Goal: Task Accomplishment & Management: Complete application form

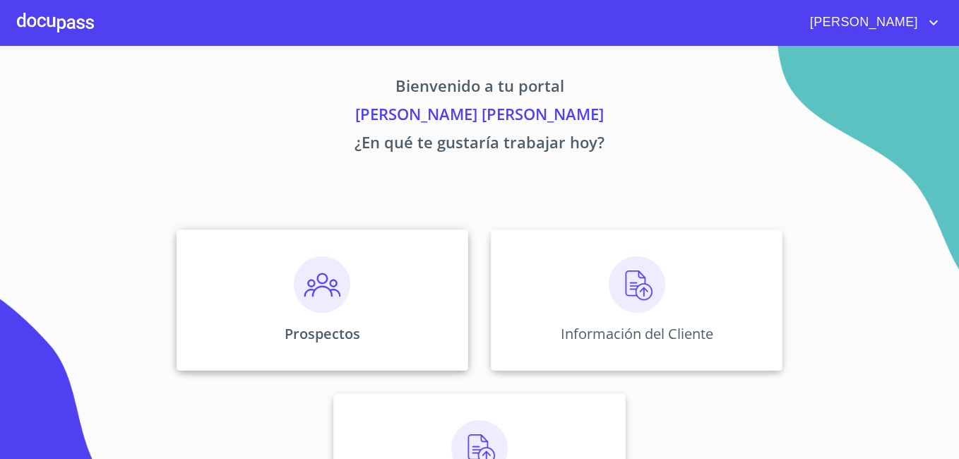
click at [315, 325] on p "Prospectos" at bounding box center [323, 333] width 76 height 19
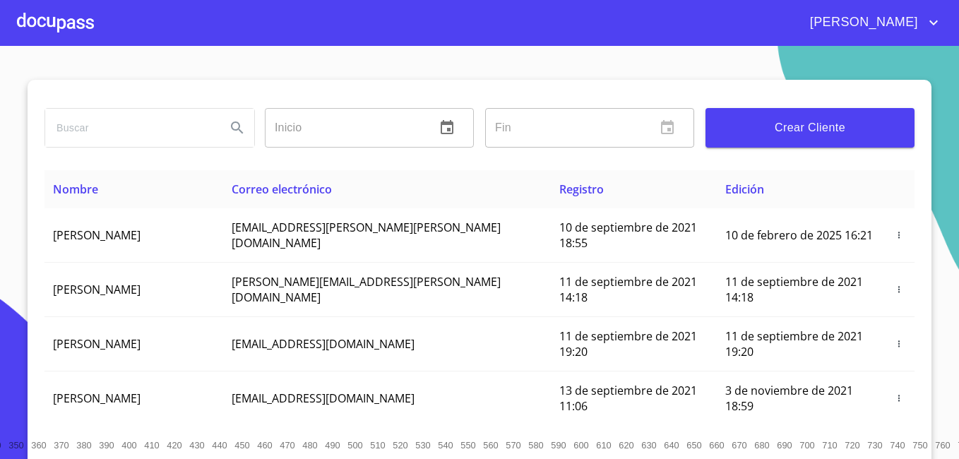
click at [64, 19] on div at bounding box center [55, 22] width 77 height 45
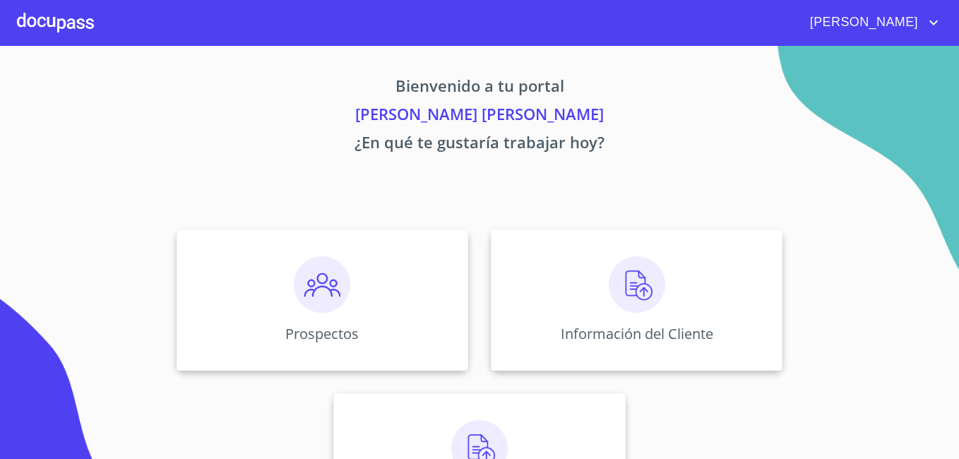
scroll to position [87, 0]
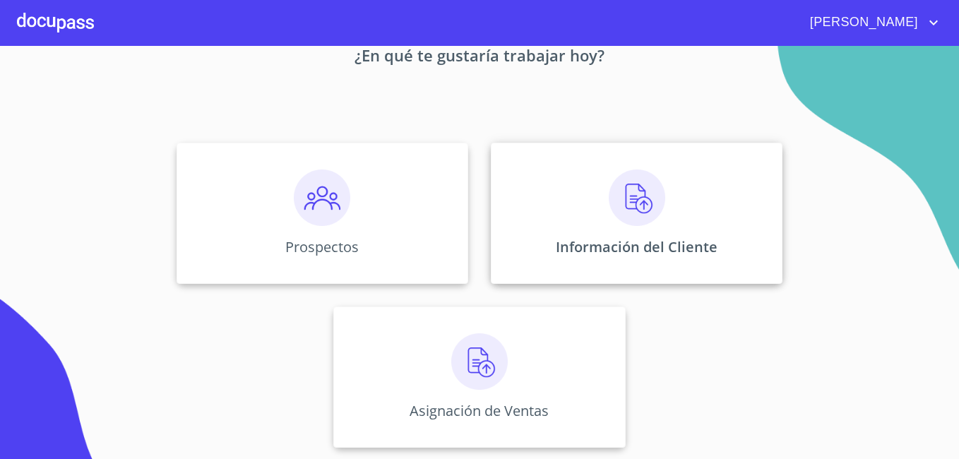
click at [616, 200] on img at bounding box center [637, 197] width 56 height 56
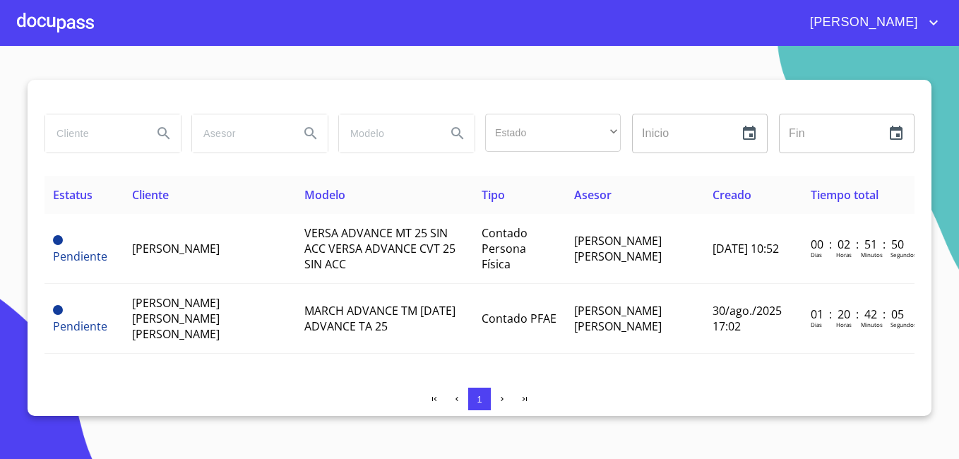
click at [883, 364] on div "Estado ​ ​ Inicio ​ Fin ​ Estatus Cliente Modelo Tipo Asesor Creado Tiempo tota…" at bounding box center [480, 248] width 904 height 336
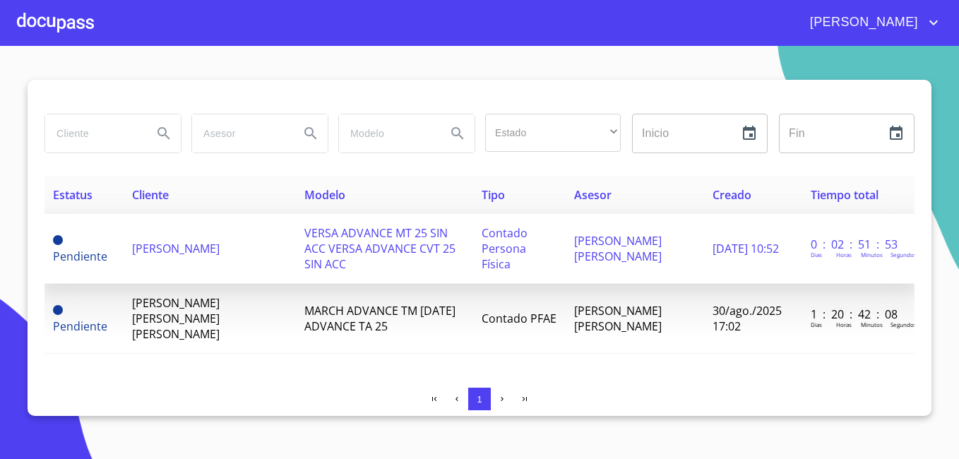
click at [184, 241] on span "[PERSON_NAME]" at bounding box center [176, 249] width 88 height 16
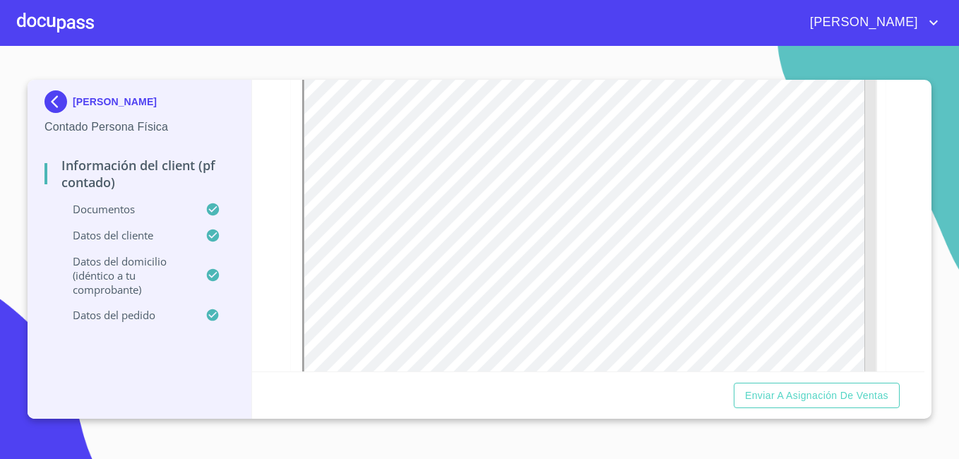
click at [100, 311] on p "Datos del pedido" at bounding box center [124, 315] width 161 height 14
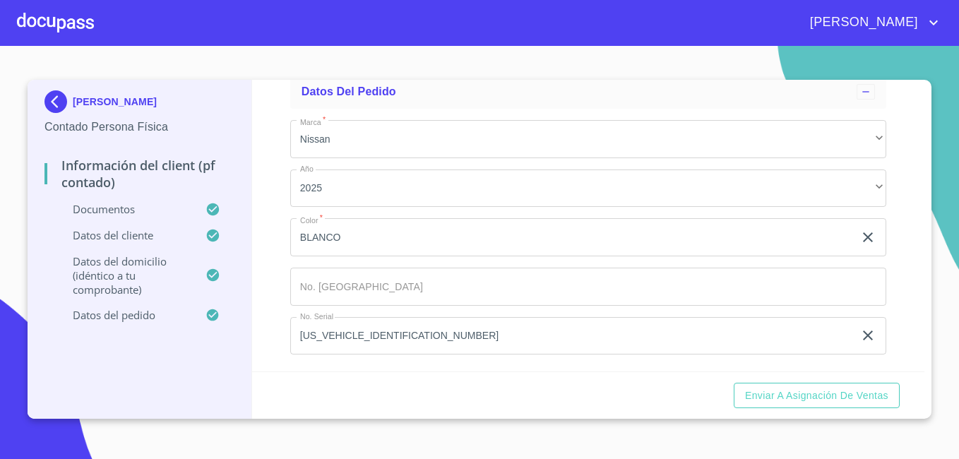
click at [122, 314] on p "Datos del pedido" at bounding box center [124, 315] width 161 height 14
click at [467, 256] on input "Marca   *" at bounding box center [571, 237] width 563 height 38
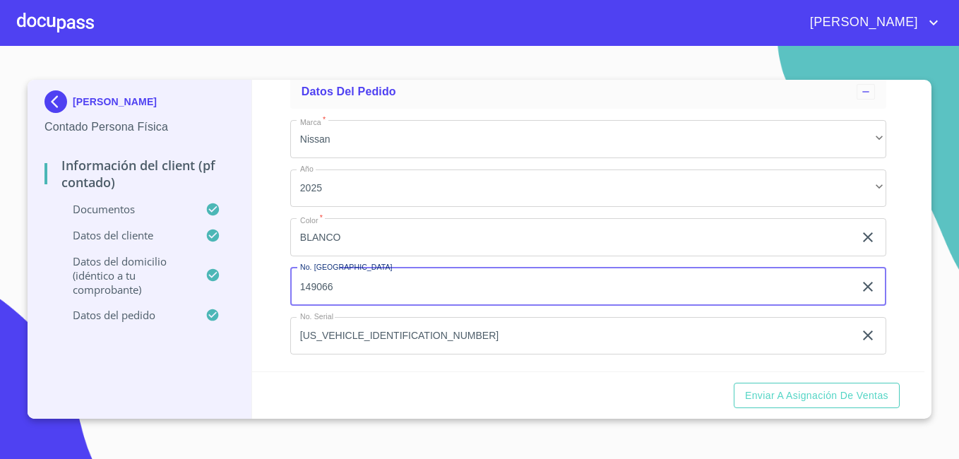
type input "149066"
click at [905, 319] on div "Información del Client (PF contado) Documentos Datos del cliente Datos del domi…" at bounding box center [588, 226] width 673 height 292
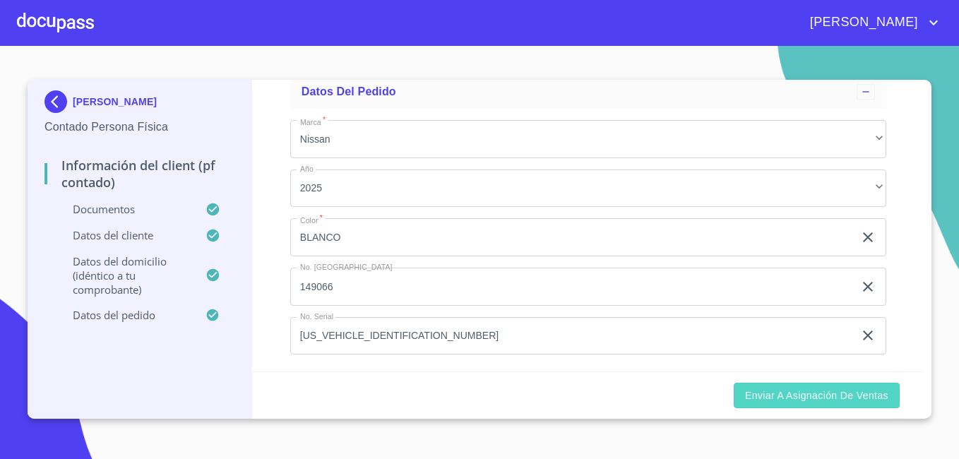
click at [889, 385] on button "Enviar a Asignación de Ventas" at bounding box center [817, 396] width 166 height 26
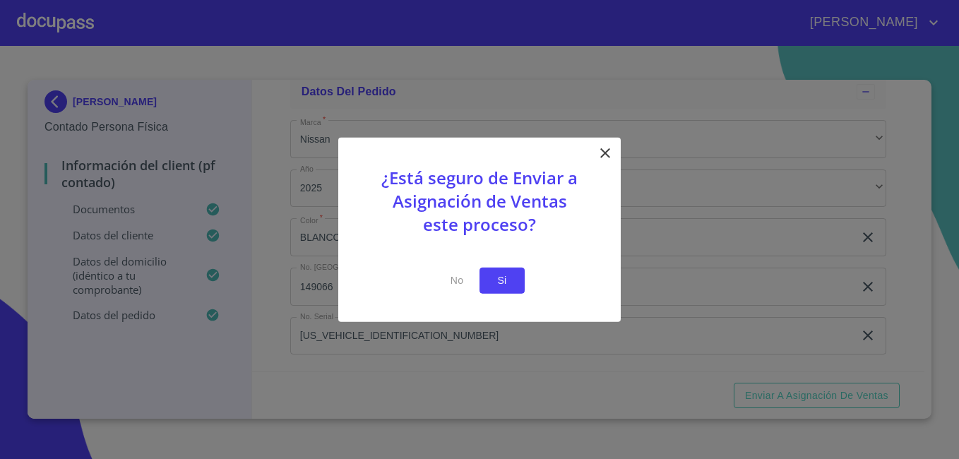
click at [522, 292] on button "Si" at bounding box center [501, 281] width 45 height 26
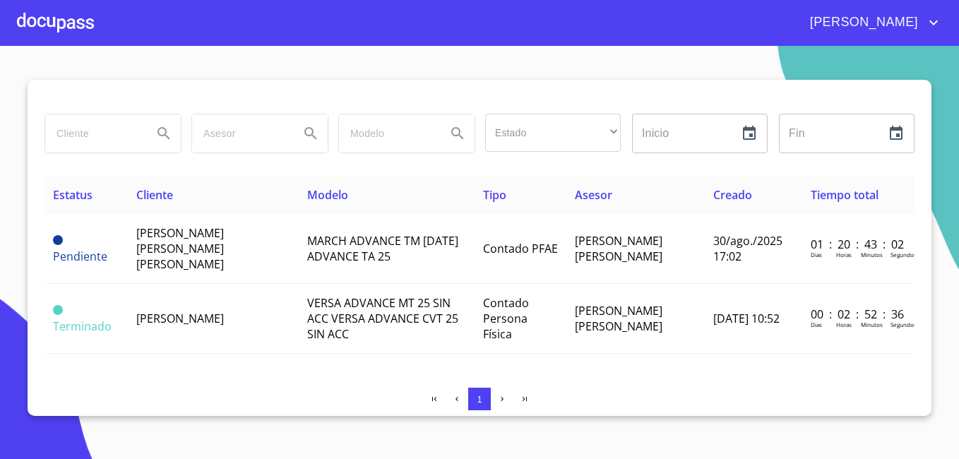
click at [78, 32] on div at bounding box center [55, 22] width 77 height 45
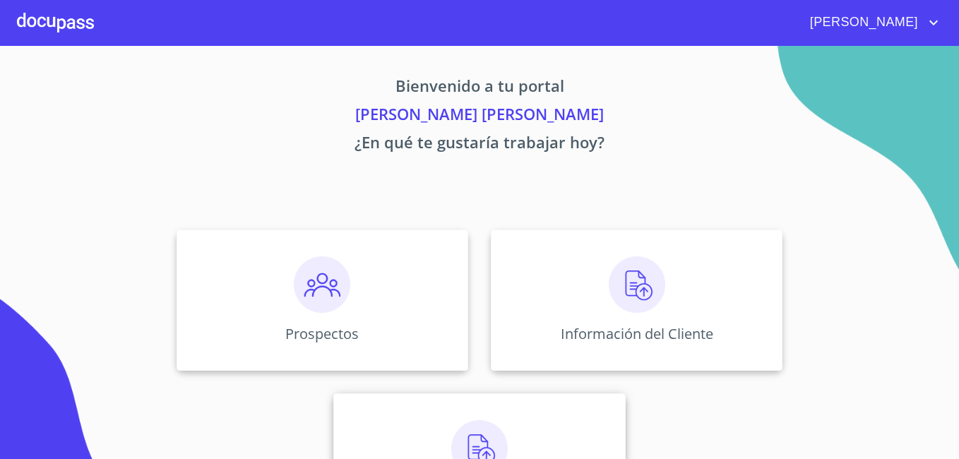
click at [451, 426] on img at bounding box center [479, 448] width 56 height 56
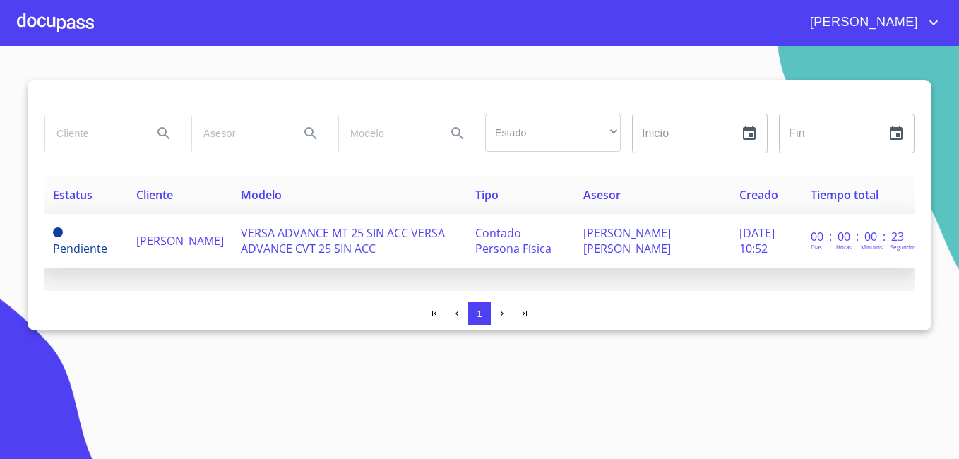
click at [230, 265] on td "[PERSON_NAME]" at bounding box center [180, 241] width 104 height 54
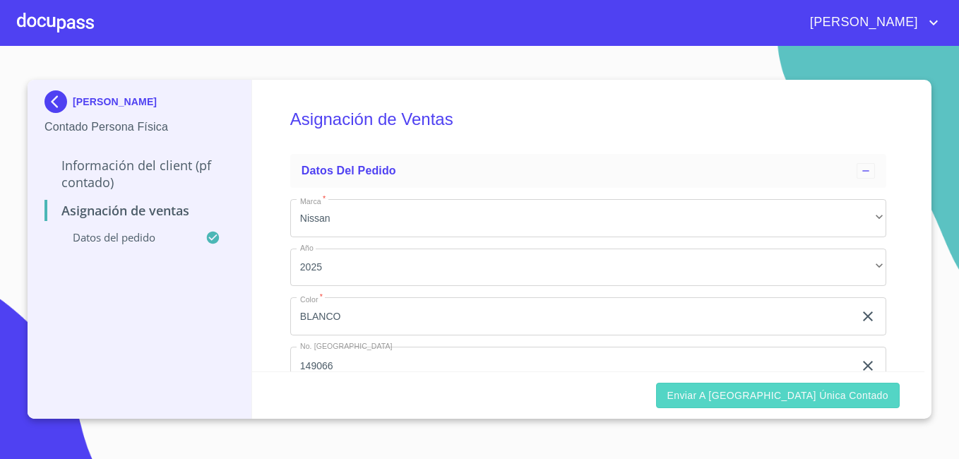
click at [784, 392] on span "Enviar a [GEOGRAPHIC_DATA] única contado" at bounding box center [778, 396] width 222 height 18
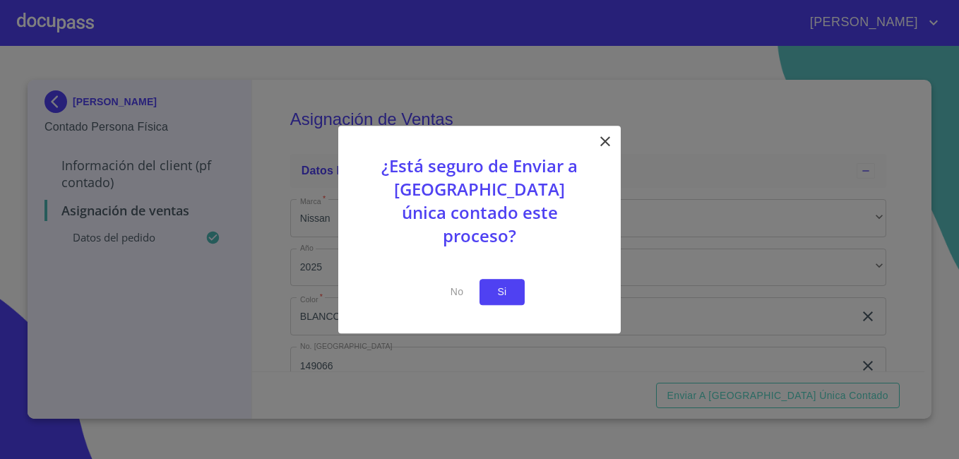
click at [519, 283] on button "Si" at bounding box center [501, 292] width 45 height 26
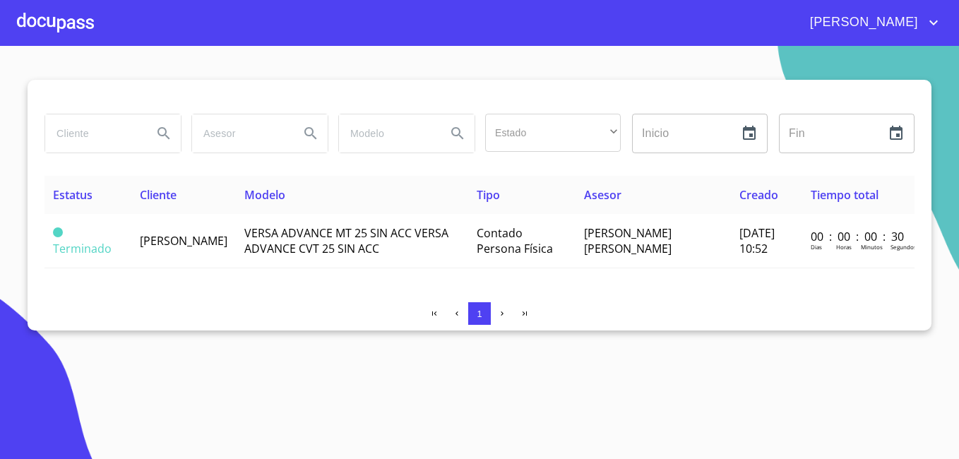
click at [50, 27] on div at bounding box center [55, 22] width 77 height 45
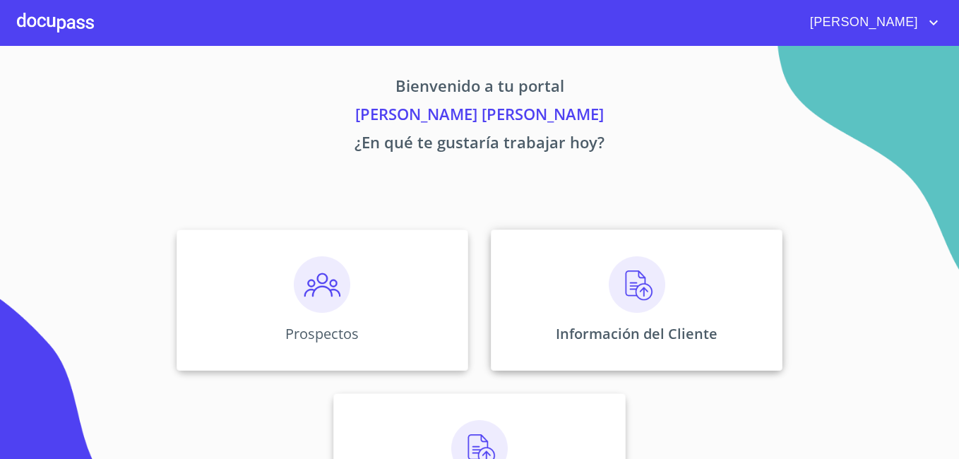
click at [629, 292] on img at bounding box center [637, 284] width 56 height 56
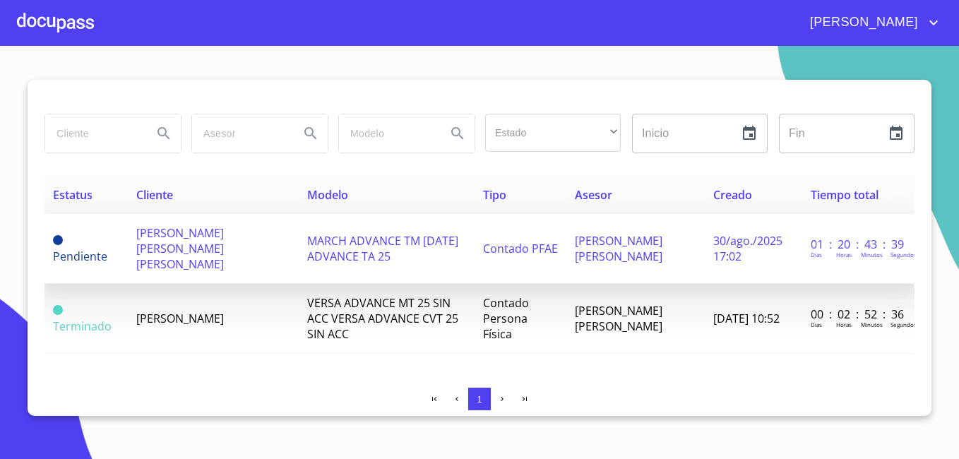
click at [387, 251] on td "MARCH ADVANCE TM [DATE] ADVANCE TA 25" at bounding box center [387, 249] width 176 height 70
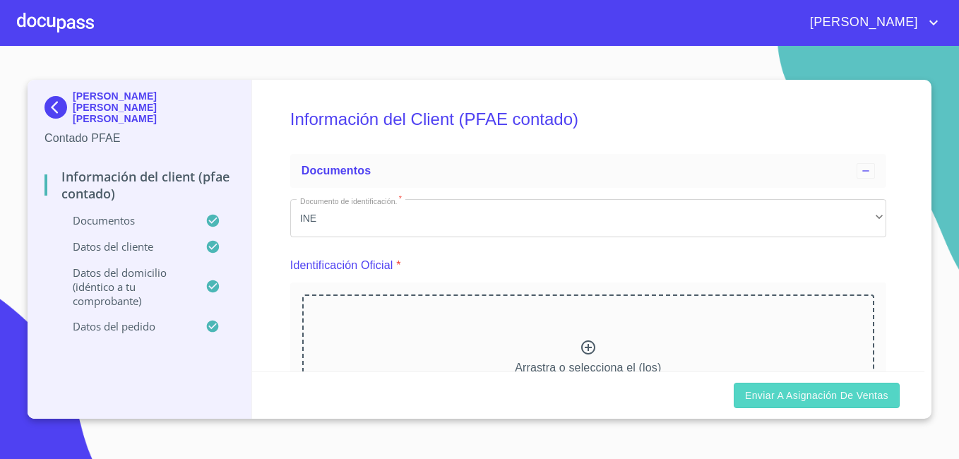
click at [810, 384] on button "Enviar a Asignación de Ventas" at bounding box center [817, 396] width 166 height 26
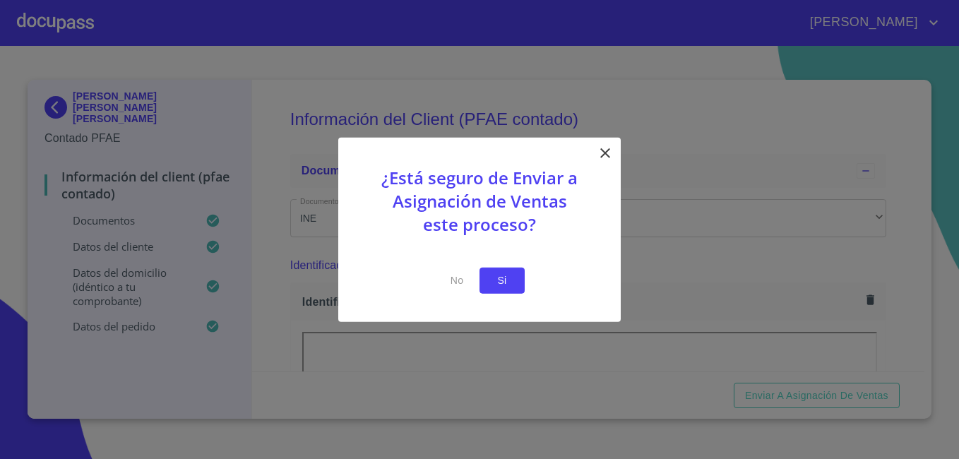
click at [506, 276] on span "Si" at bounding box center [502, 281] width 23 height 18
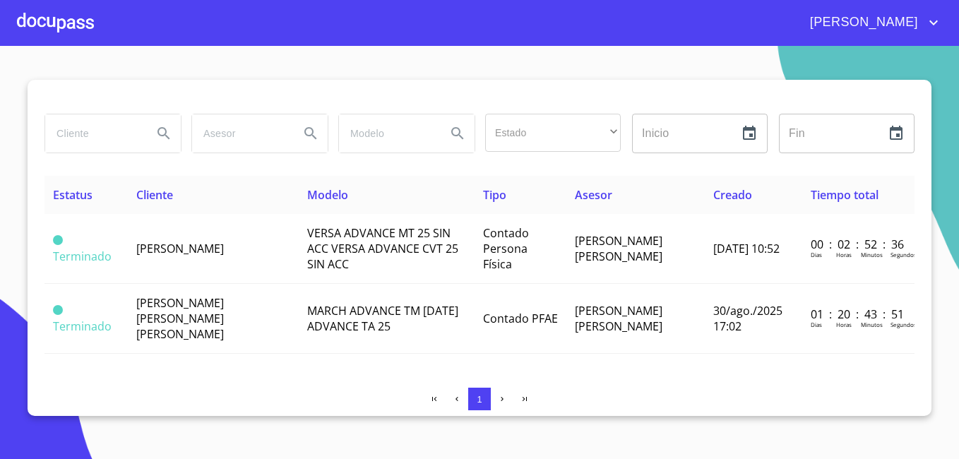
click at [80, 30] on div at bounding box center [55, 22] width 77 height 45
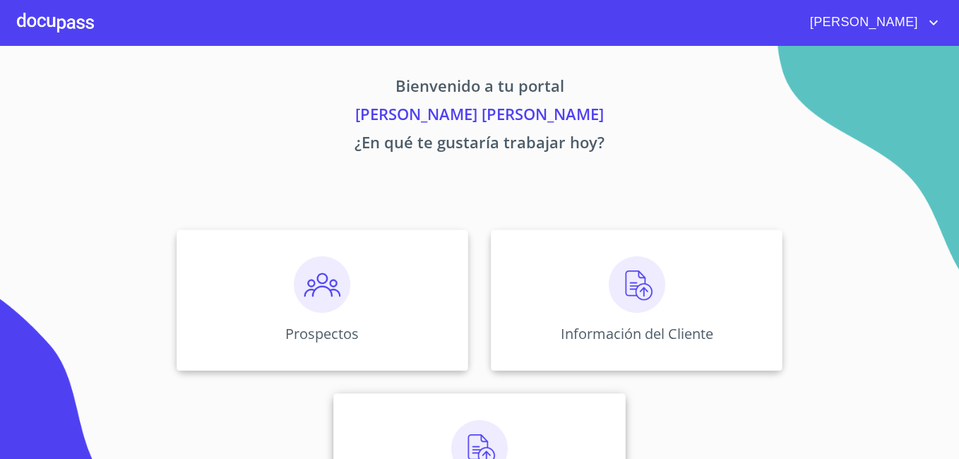
click at [481, 416] on div "Asignación de Ventas" at bounding box center [479, 463] width 292 height 141
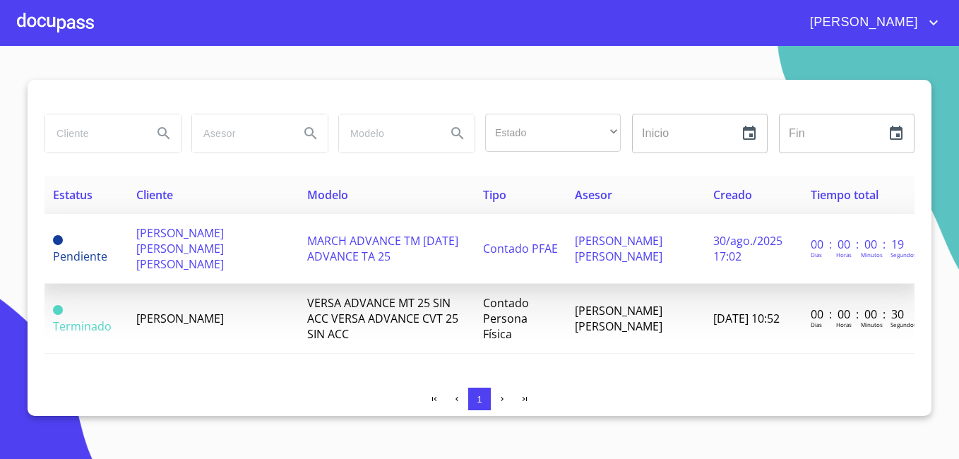
click at [344, 263] on td "MARCH ADVANCE TM [DATE] ADVANCE TA 25" at bounding box center [387, 249] width 176 height 70
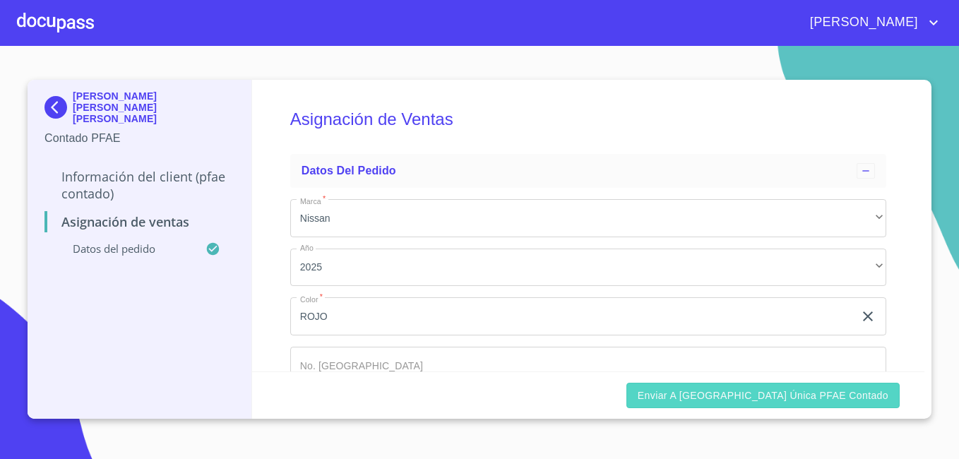
click at [744, 385] on button "Enviar a [GEOGRAPHIC_DATA] única PFAE contado" at bounding box center [762, 396] width 273 height 26
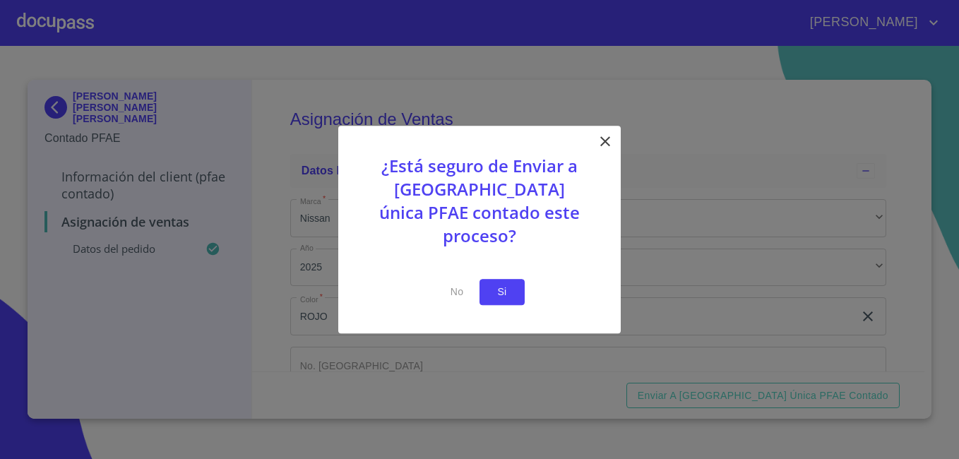
click at [522, 284] on button "Si" at bounding box center [501, 292] width 45 height 26
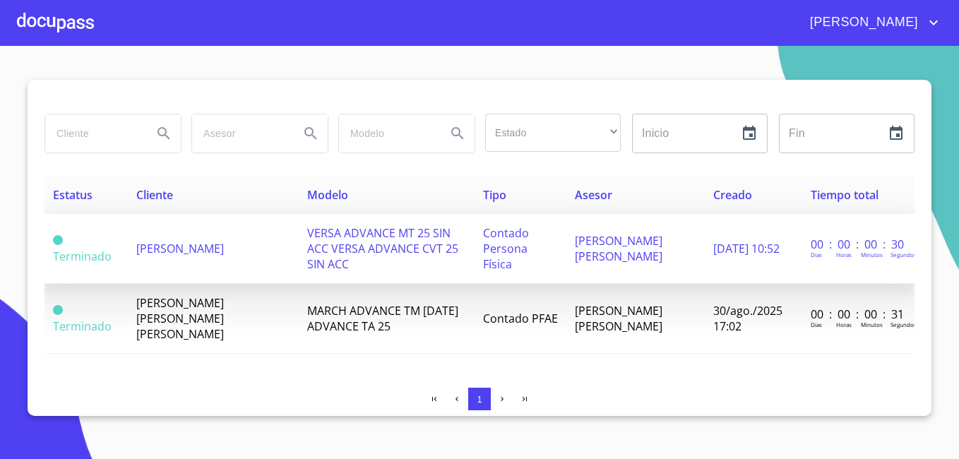
click at [329, 237] on span "VERSA ADVANCE MT 25 SIN ACC VERSA ADVANCE CVT 25 SIN ACC" at bounding box center [382, 248] width 151 height 47
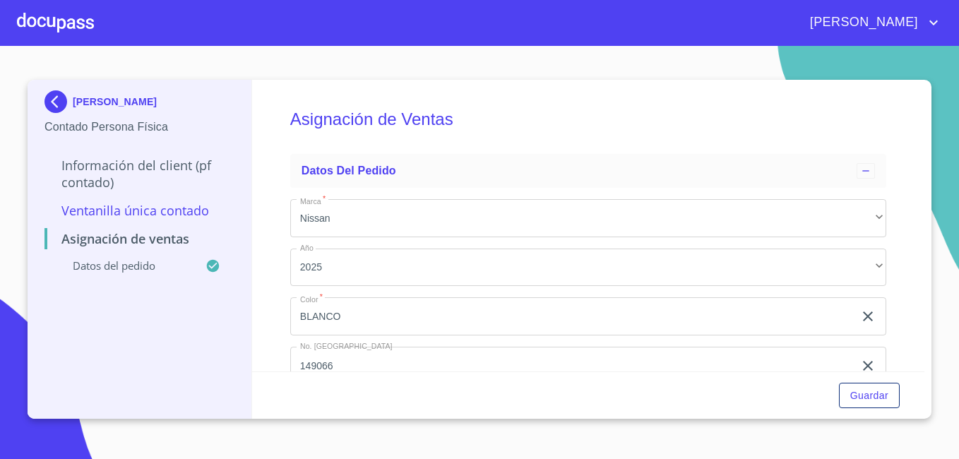
click at [172, 170] on p "Información del Client (PF contado)" at bounding box center [139, 174] width 190 height 34
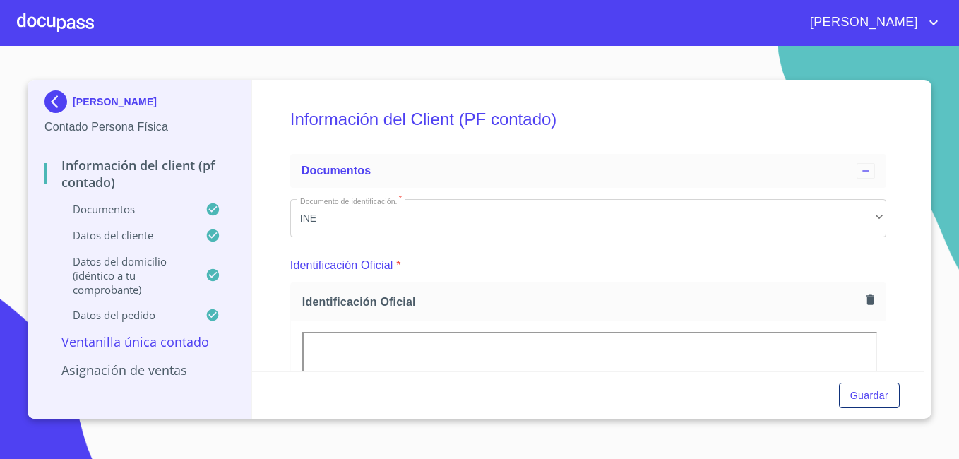
click at [134, 205] on p "Documentos" at bounding box center [124, 209] width 161 height 14
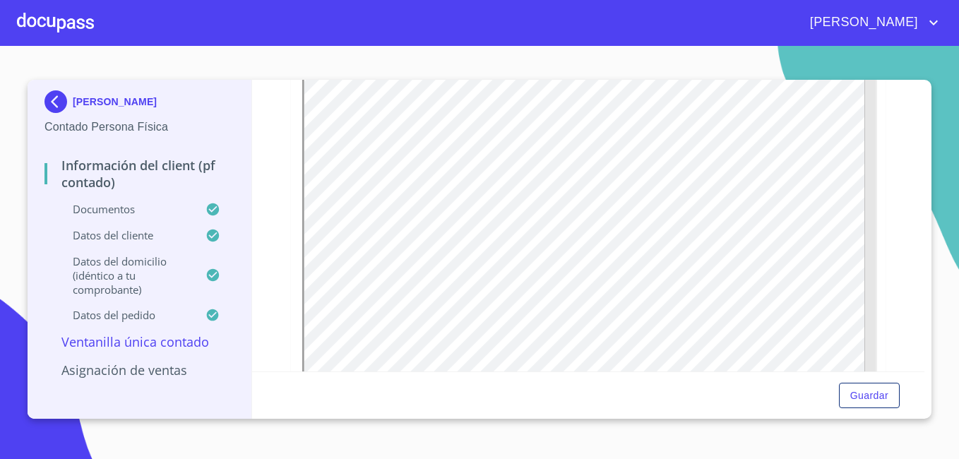
scroll to position [2416, 0]
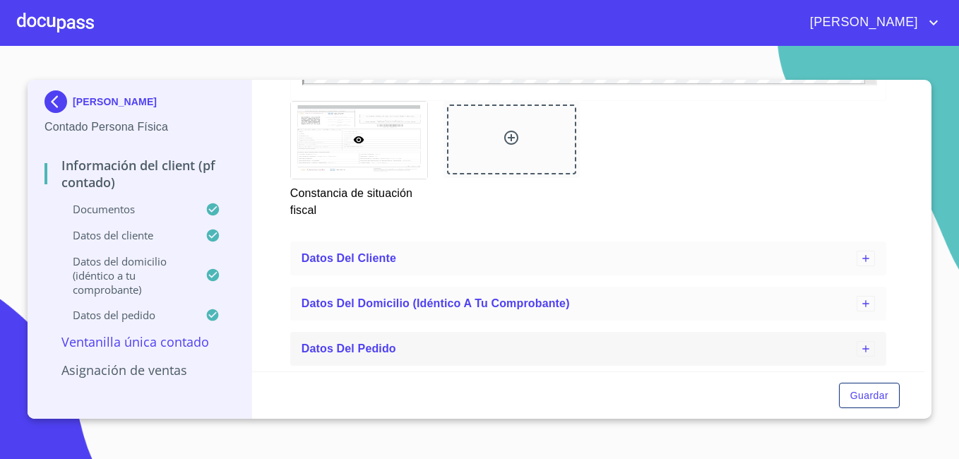
click at [330, 352] on span "Datos del pedido" at bounding box center [348, 348] width 95 height 12
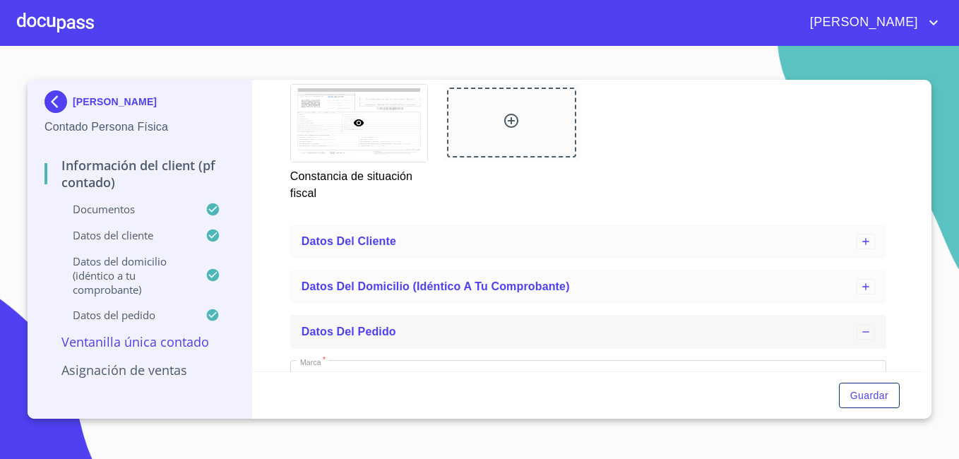
click at [337, 337] on span "Datos del pedido" at bounding box center [348, 331] width 95 height 12
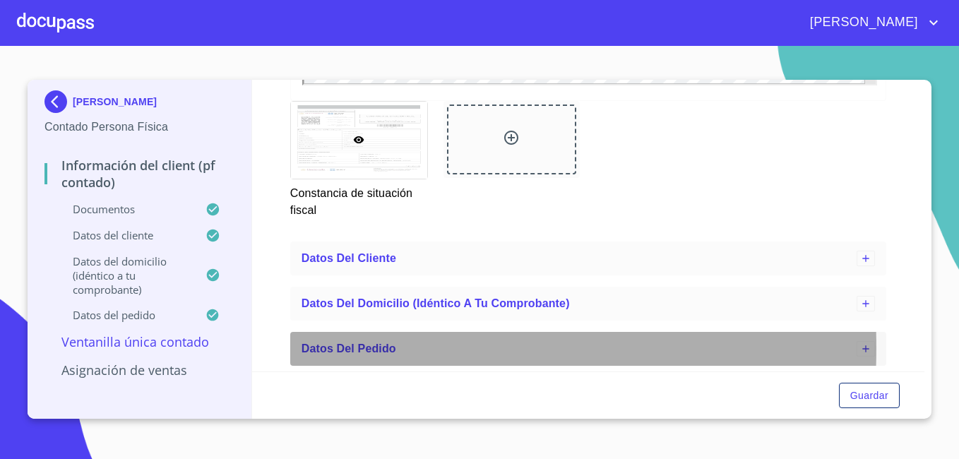
click at [337, 348] on span "Datos del pedido" at bounding box center [348, 348] width 95 height 12
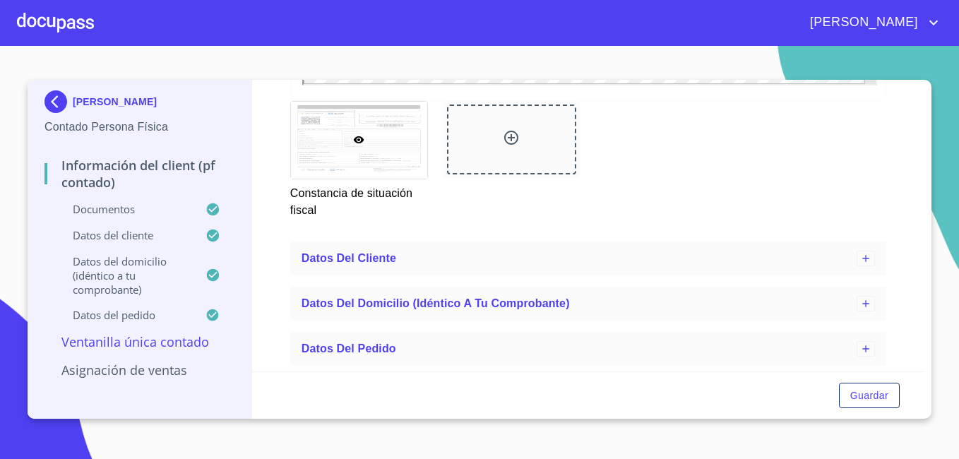
click at [101, 316] on p "Datos del pedido" at bounding box center [124, 315] width 161 height 14
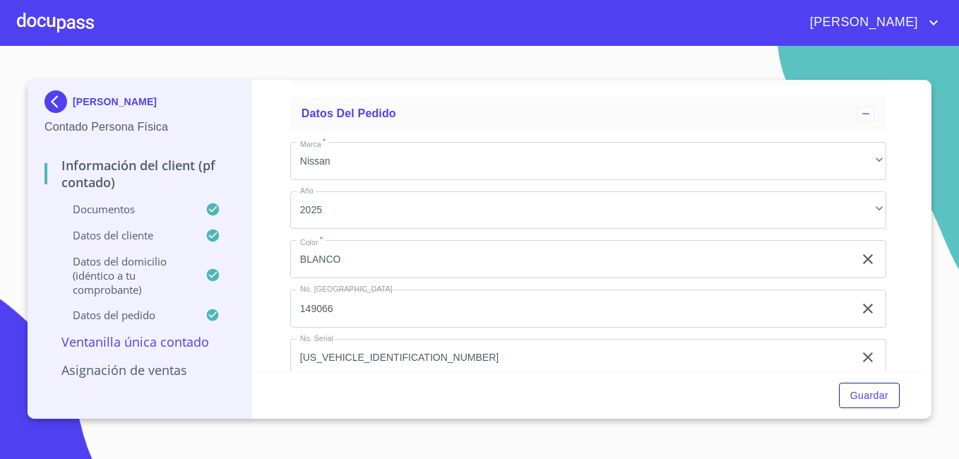
scroll to position [215, 0]
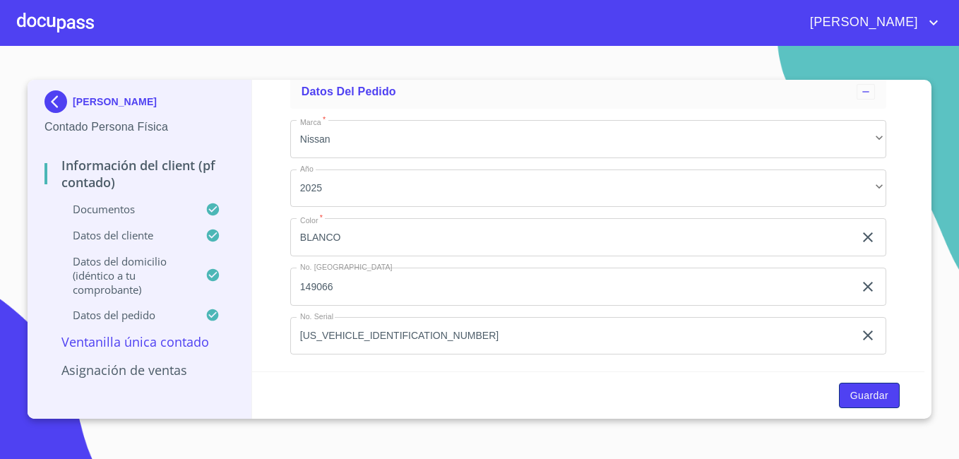
click at [873, 393] on span "Guardar" at bounding box center [869, 396] width 38 height 18
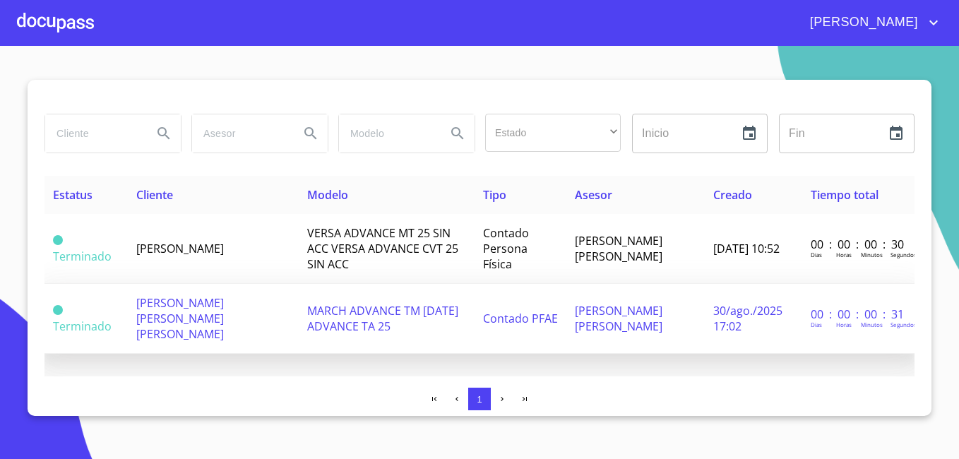
click at [135, 293] on td "[PERSON_NAME] [PERSON_NAME] [PERSON_NAME]" at bounding box center [214, 319] width 172 height 70
